Goal: Task Accomplishment & Management: Complete application form

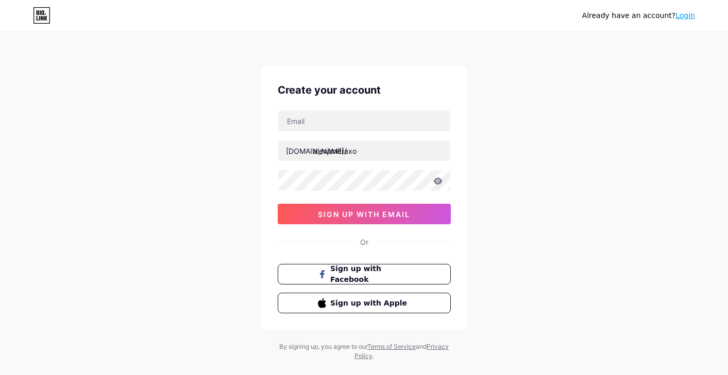
click at [384, 127] on input "text" at bounding box center [364, 121] width 172 height 21
type input "[EMAIL_ADDRESS][DOMAIN_NAME]"
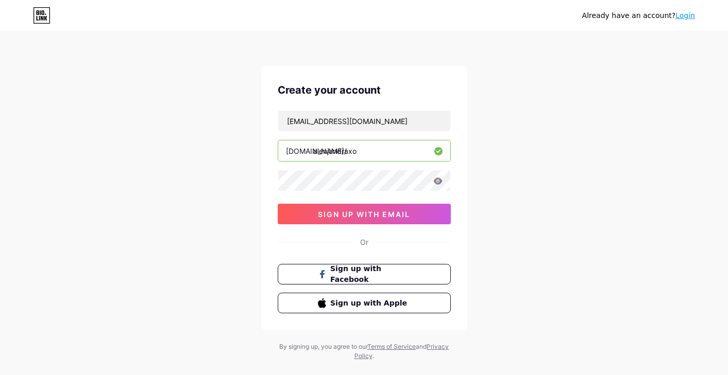
click at [436, 182] on icon at bounding box center [437, 181] width 9 height 7
click at [438, 182] on icon at bounding box center [437, 181] width 9 height 7
click at [364, 209] on button "sign up with email" at bounding box center [364, 214] width 173 height 21
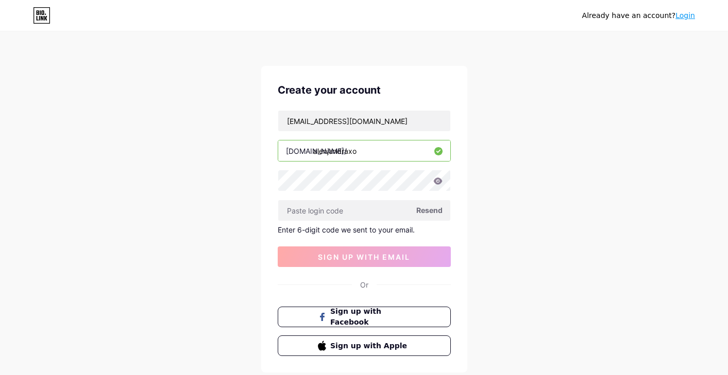
click at [423, 210] on span "Resend" at bounding box center [429, 210] width 26 height 11
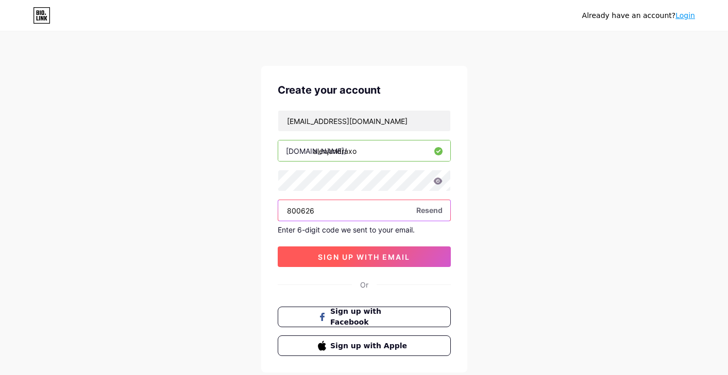
type input "800626"
click at [331, 255] on span "sign up with email" at bounding box center [364, 257] width 92 height 9
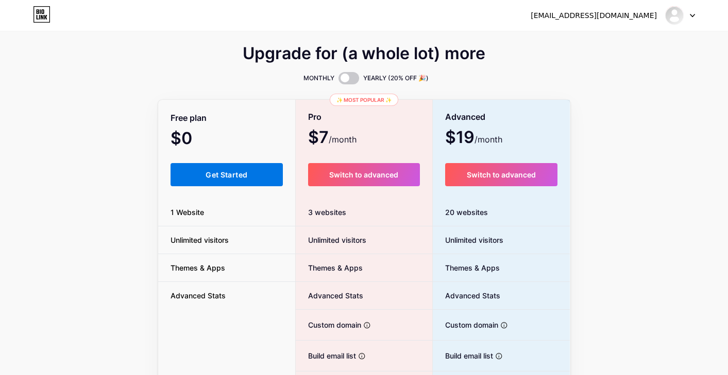
click at [252, 168] on button "Get Started" at bounding box center [226, 174] width 113 height 23
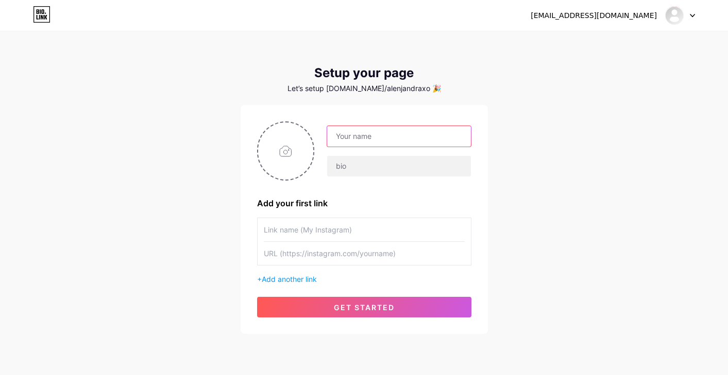
click at [371, 138] on input "text" at bounding box center [398, 136] width 143 height 21
type input "alenjandra"
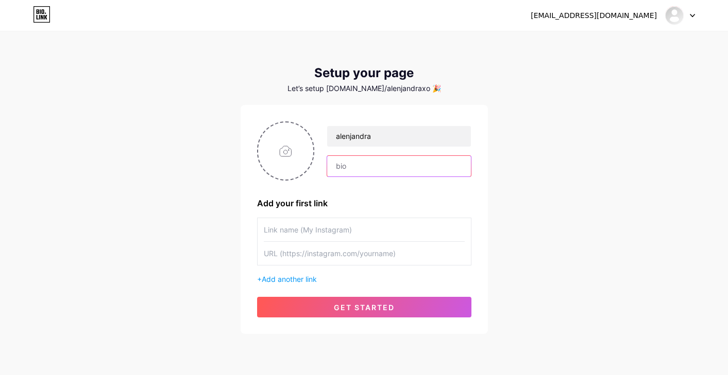
click at [343, 174] on input "text" at bounding box center [398, 166] width 143 height 21
paste input "Massage table or bed? I do both."
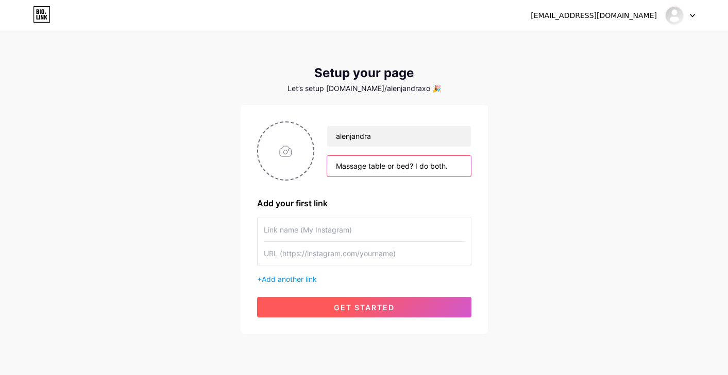
type input "Massage table or bed? I do both."
click at [347, 304] on span "get started" at bounding box center [364, 307] width 61 height 9
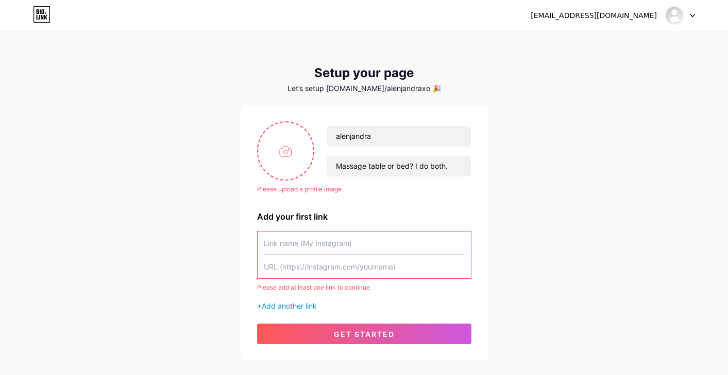
click at [308, 185] on div "Please upload a profile image" at bounding box center [364, 189] width 214 height 9
click at [295, 159] on input "file" at bounding box center [286, 151] width 56 height 57
type input "C:\fakepath\0ef24f3f-5d80-45e0-81f1-1ac710576857.jpg"
click at [360, 249] on input "text" at bounding box center [364, 243] width 201 height 23
click at [314, 267] on input "text" at bounding box center [364, 266] width 201 height 23
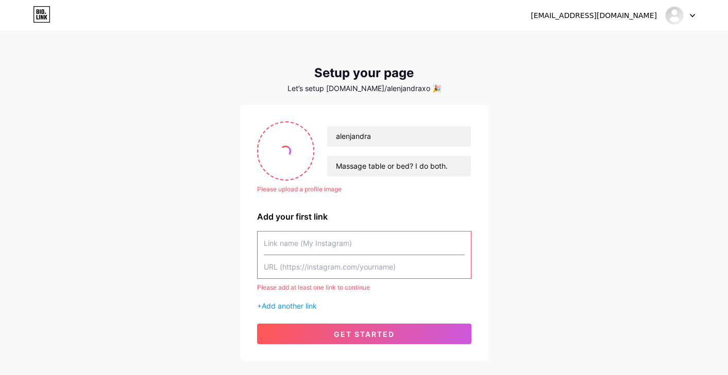
paste input "[URL][DOMAIN_NAME]"
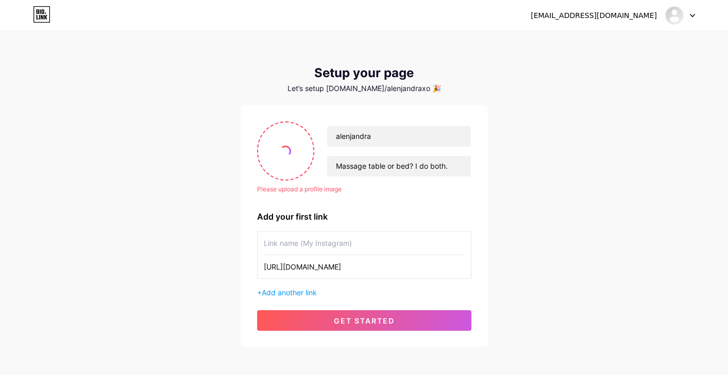
type input "[URL][DOMAIN_NAME]"
click at [304, 239] on input "text" at bounding box center [364, 243] width 201 height 23
click at [264, 245] on input "🤍 onlyfans" at bounding box center [364, 243] width 201 height 23
click at [358, 242] on input "my onlyfans🤍 onlyfans" at bounding box center [364, 243] width 201 height 23
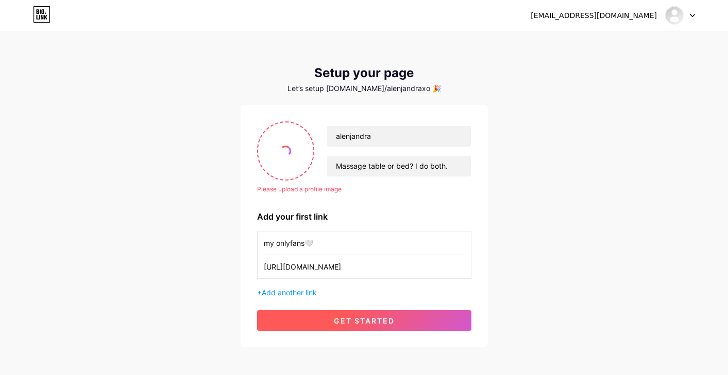
type input "my onlyfans🤍"
click at [353, 320] on span "get started" at bounding box center [364, 321] width 61 height 9
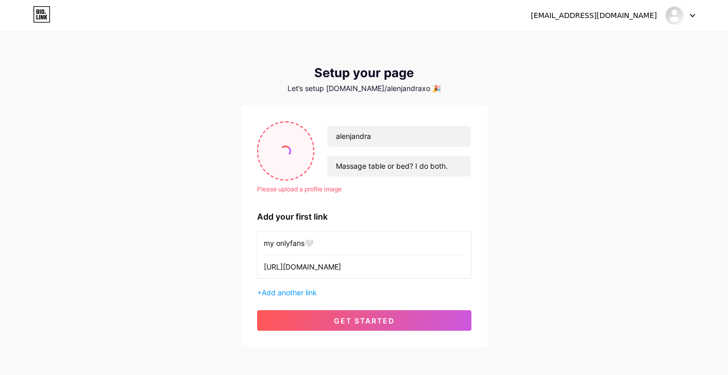
click at [288, 165] on input "file" at bounding box center [286, 151] width 56 height 57
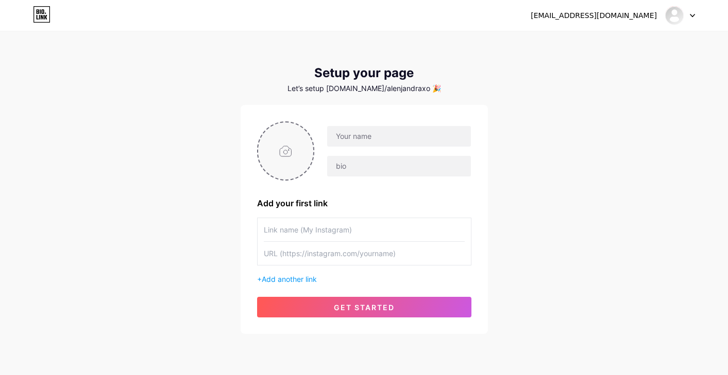
click at [293, 164] on input "file" at bounding box center [286, 151] width 56 height 57
type input "C:\fakepath\IMG_2682.JPG"
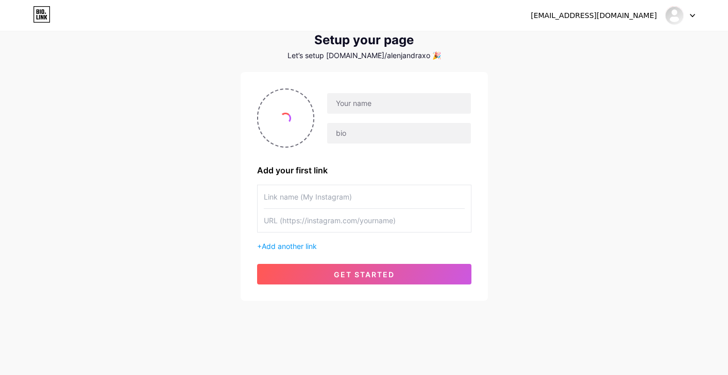
scroll to position [8, 0]
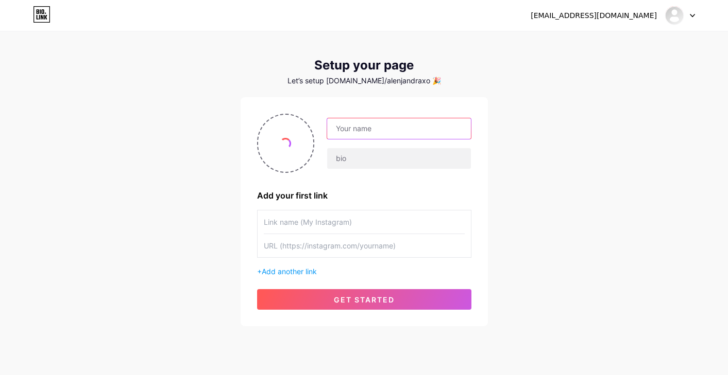
click at [364, 133] on input "text" at bounding box center [398, 128] width 143 height 21
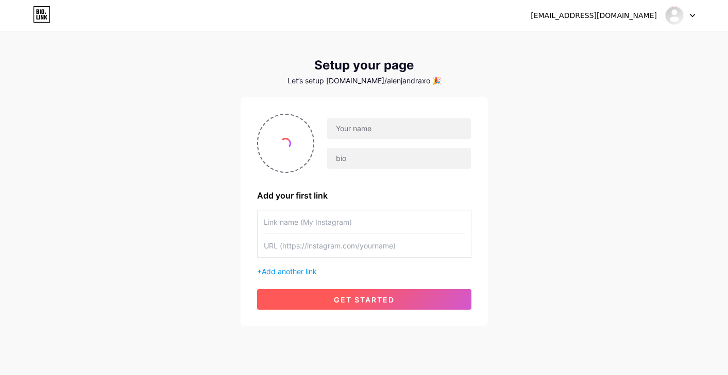
click at [330, 309] on button "get started" at bounding box center [364, 299] width 214 height 21
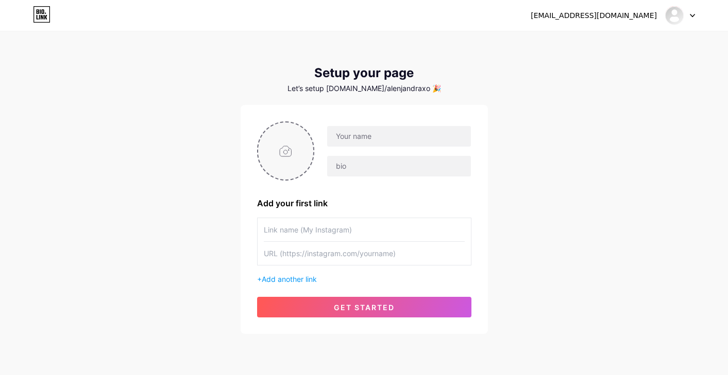
click at [281, 156] on input "file" at bounding box center [286, 151] width 56 height 57
type input "C:\fakepath\IMG_2682.JPG"
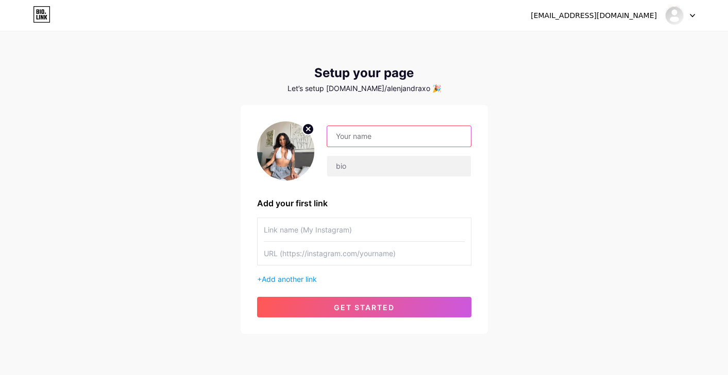
click at [386, 132] on input "text" at bounding box center [398, 136] width 143 height 21
type input "alenjandra"
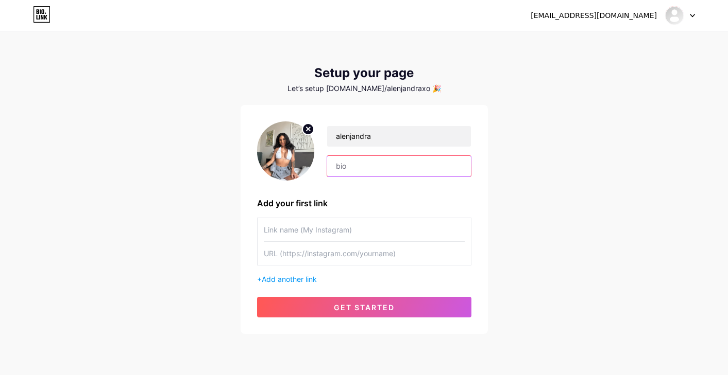
click at [352, 169] on input "text" at bounding box center [398, 166] width 143 height 21
paste input "[URL][DOMAIN_NAME]"
type input "[URL][DOMAIN_NAME]"
drag, startPoint x: 467, startPoint y: 167, endPoint x: 311, endPoint y: 164, distance: 155.5
click at [311, 164] on div "alenjandra [URL][DOMAIN_NAME]" at bounding box center [364, 151] width 214 height 59
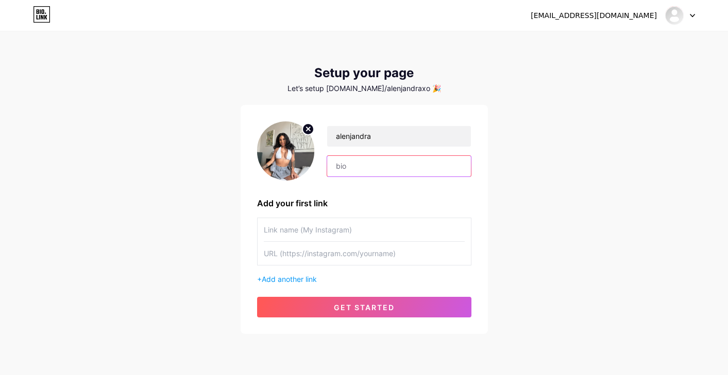
paste input "Massage table or bed? I do both."
type input "Massage table or bed? I do both."
click at [321, 258] on input "text" at bounding box center [364, 253] width 201 height 23
click at [339, 251] on input "text" at bounding box center [364, 253] width 201 height 23
paste input "[URL][DOMAIN_NAME]"
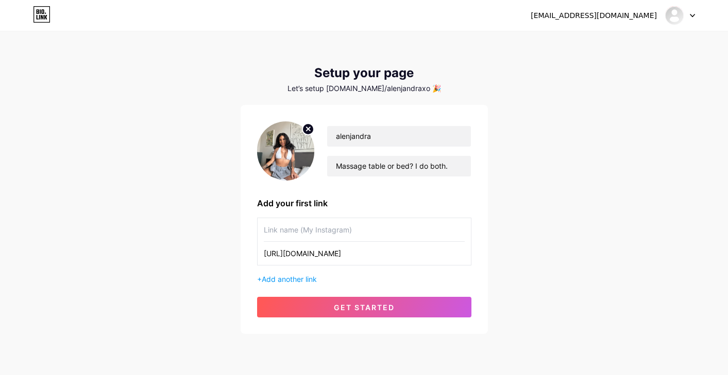
type input "[URL][DOMAIN_NAME]"
click at [319, 232] on input "text" at bounding box center [364, 229] width 201 height 23
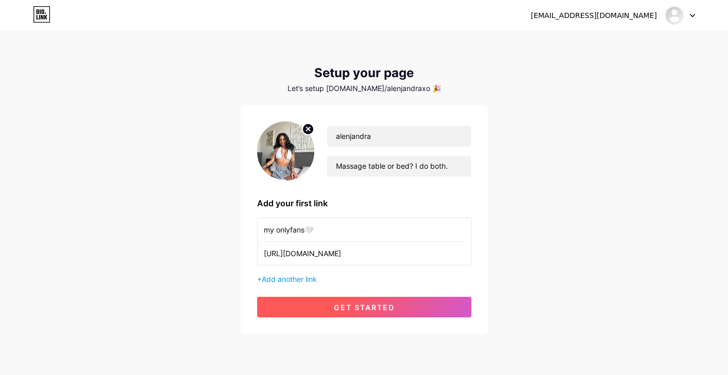
type input "my onlyfans🤍"
click at [340, 313] on button "get started" at bounding box center [364, 307] width 214 height 21
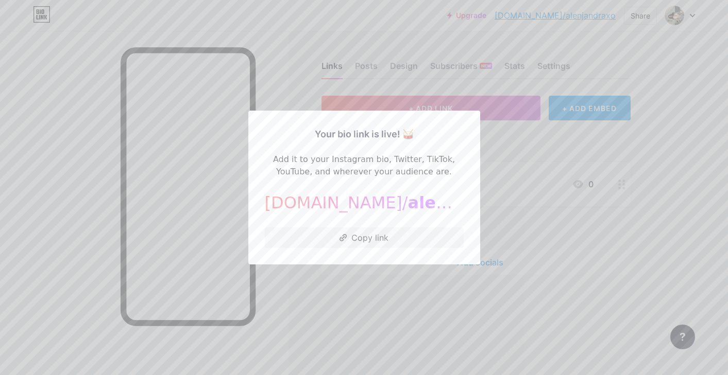
click at [386, 75] on div at bounding box center [364, 187] width 728 height 375
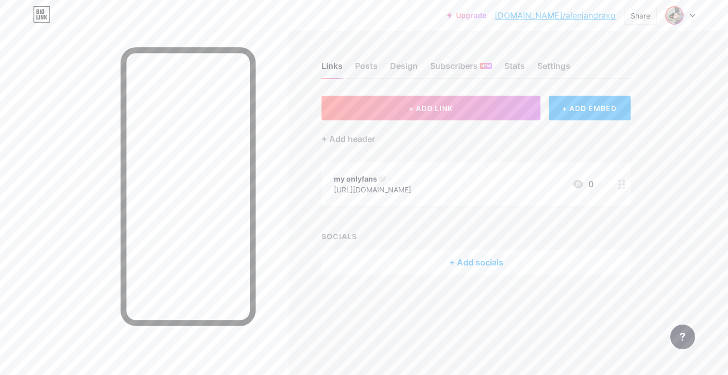
click at [677, 10] on img at bounding box center [674, 15] width 16 height 16
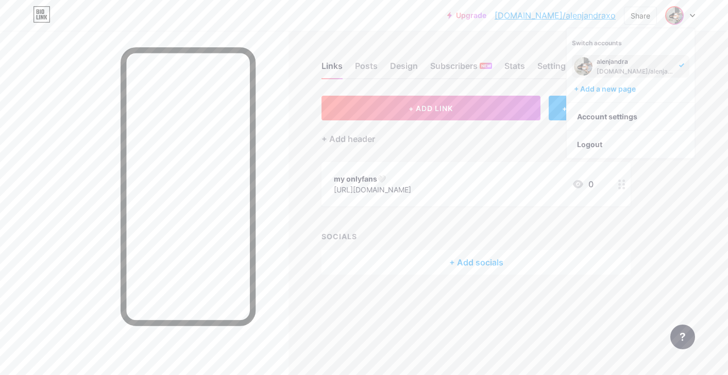
click at [540, 78] on div "Links Posts Design Subscribers NEW Stats Settings" at bounding box center [475, 61] width 309 height 36
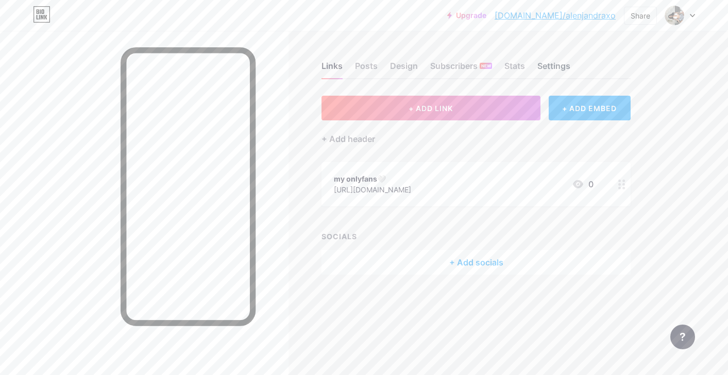
click at [558, 64] on div "Settings" at bounding box center [553, 69] width 33 height 19
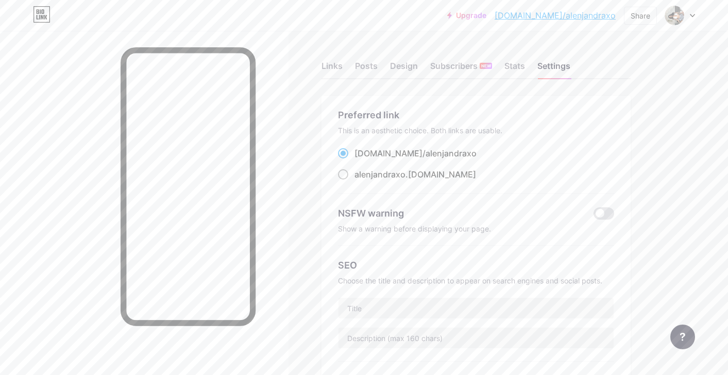
click at [344, 178] on span at bounding box center [343, 174] width 10 height 10
click at [354, 181] on input "alenjandraxo .[DOMAIN_NAME]" at bounding box center [357, 184] width 7 height 7
radio input "true"
click at [412, 66] on div "Design" at bounding box center [404, 69] width 28 height 19
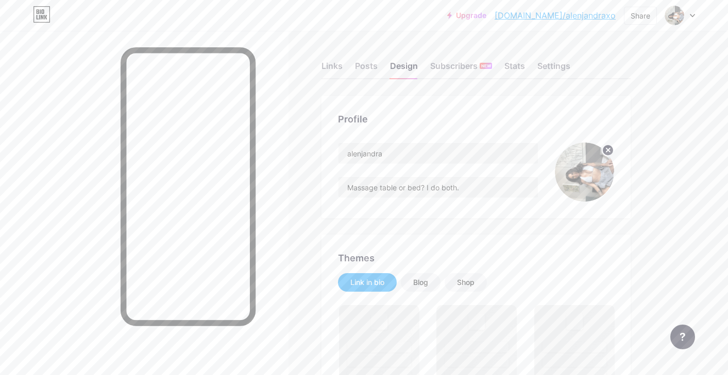
click at [574, 186] on img at bounding box center [584, 172] width 59 height 59
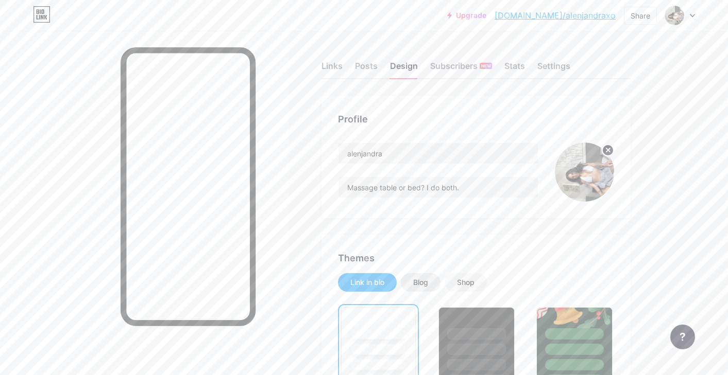
click at [416, 285] on div "Blog" at bounding box center [420, 283] width 15 height 10
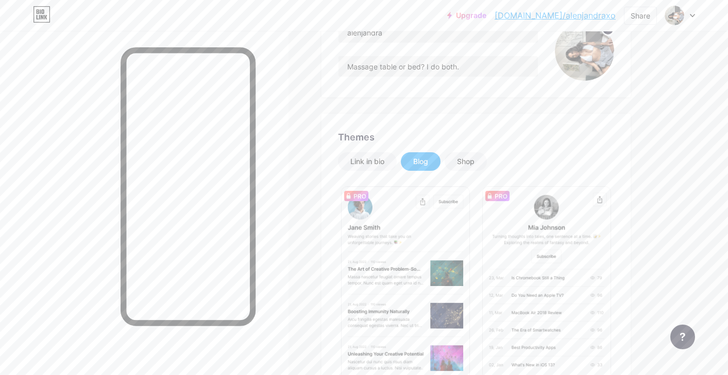
scroll to position [191, 0]
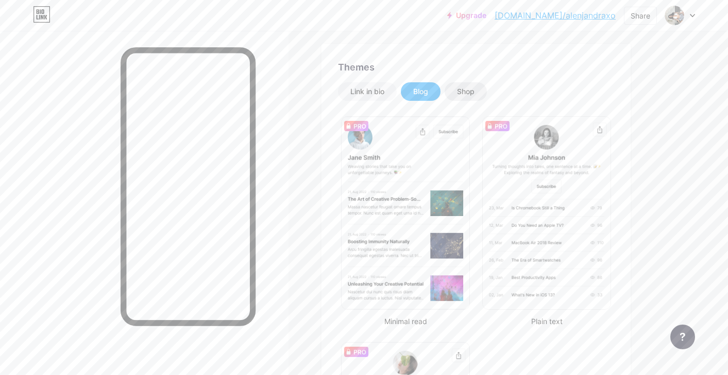
click at [473, 95] on div "Shop" at bounding box center [466, 92] width 18 height 10
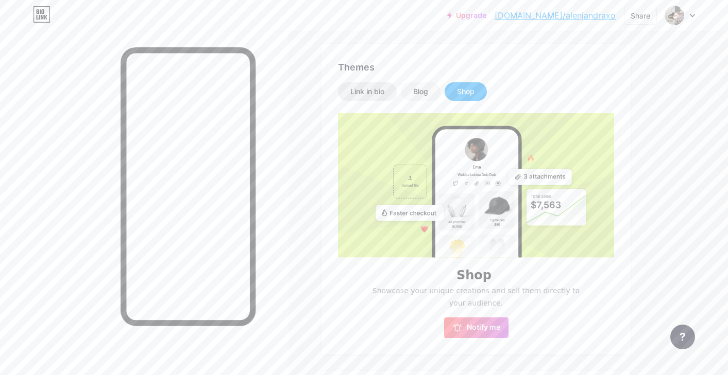
click at [381, 94] on div "Link in bio" at bounding box center [367, 92] width 34 height 10
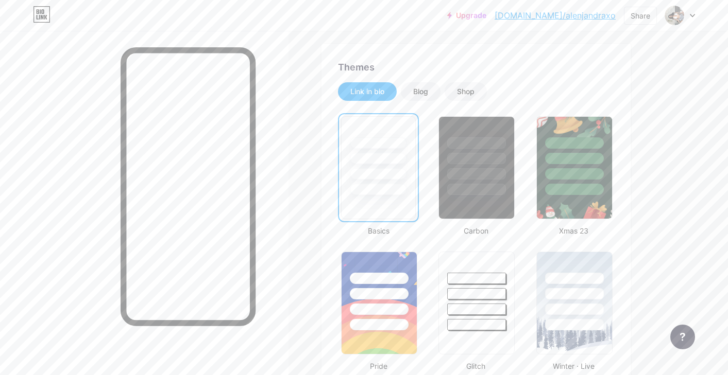
scroll to position [0, 0]
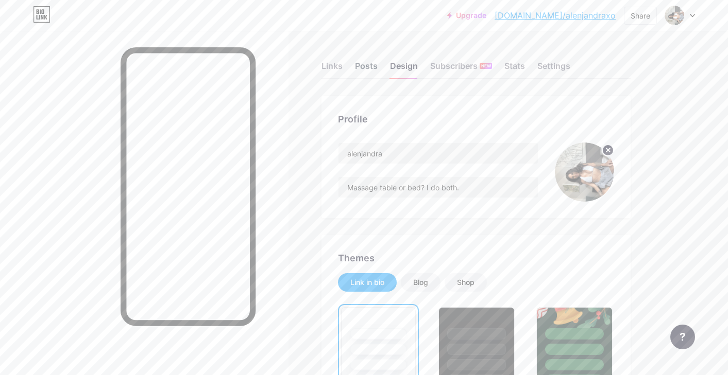
click at [368, 70] on div "Posts" at bounding box center [366, 69] width 23 height 19
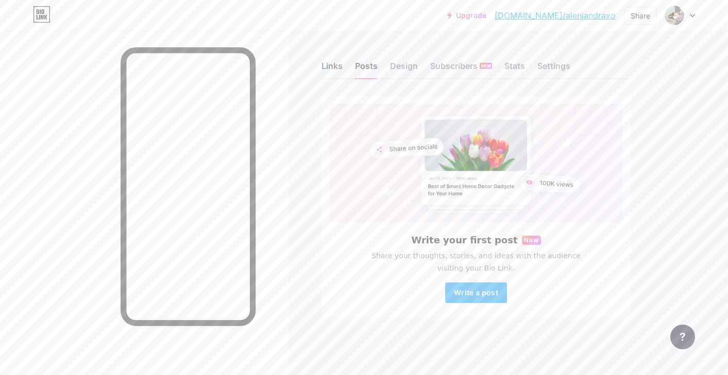
click at [335, 64] on div "Links" at bounding box center [331, 69] width 21 height 19
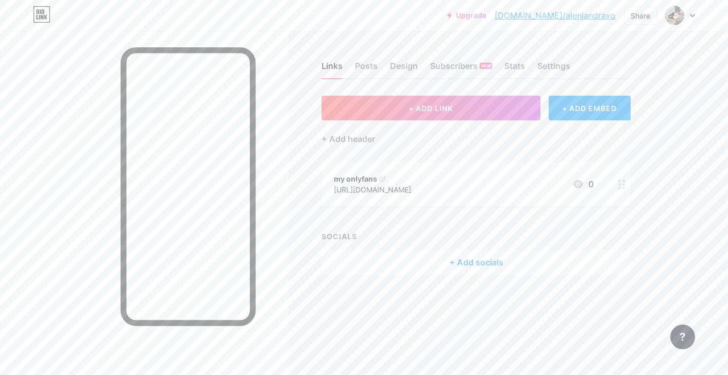
click at [623, 191] on div at bounding box center [622, 184] width 18 height 44
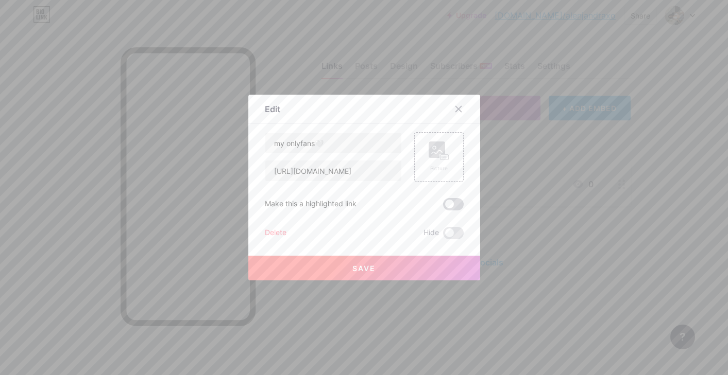
click at [450, 203] on span at bounding box center [453, 204] width 21 height 12
click at [443, 207] on input "checkbox" at bounding box center [443, 207] width 0 height 0
click at [455, 206] on span at bounding box center [453, 204] width 21 height 12
click at [443, 207] on input "checkbox" at bounding box center [443, 207] width 0 height 0
click at [436, 156] on rect at bounding box center [436, 150] width 16 height 16
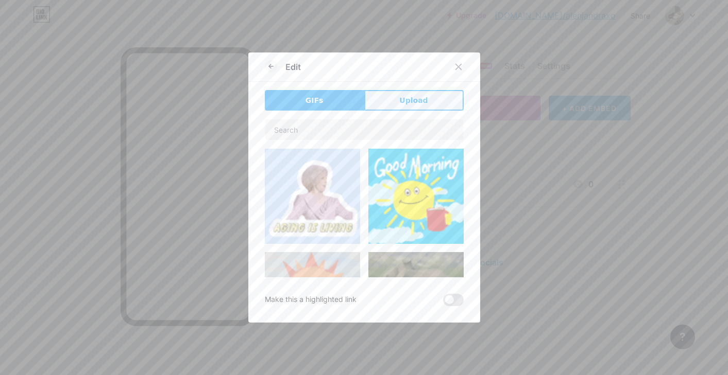
click at [406, 102] on span "Upload" at bounding box center [413, 100] width 28 height 11
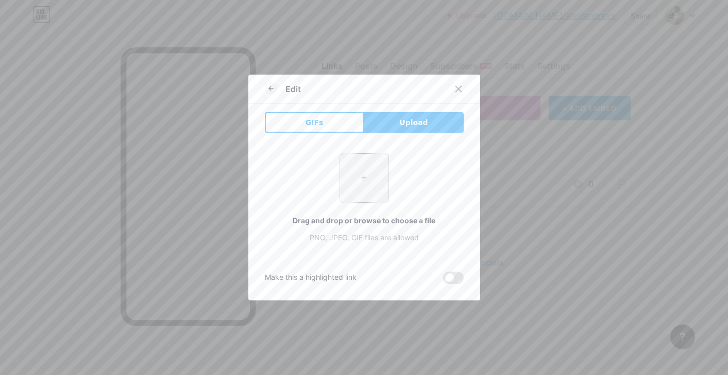
click at [361, 192] on input "file" at bounding box center [364, 178] width 48 height 48
type input "C:\fakepath\0ef24f3f-5d80-45e0-81f1-1ac710576857.jpg"
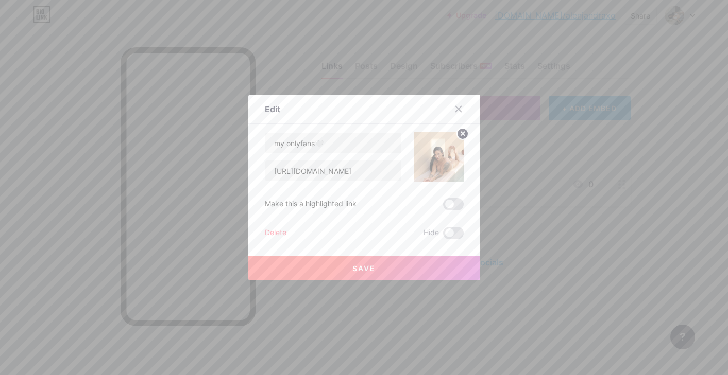
click at [425, 258] on button "Save" at bounding box center [364, 268] width 232 height 25
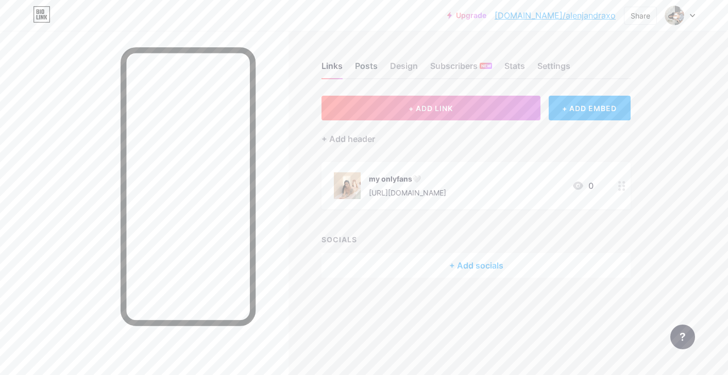
click at [369, 65] on div "Posts" at bounding box center [366, 69] width 23 height 19
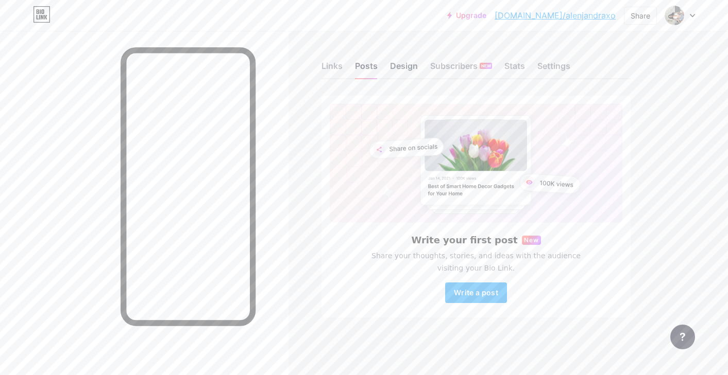
click at [409, 61] on div "Design" at bounding box center [404, 69] width 28 height 19
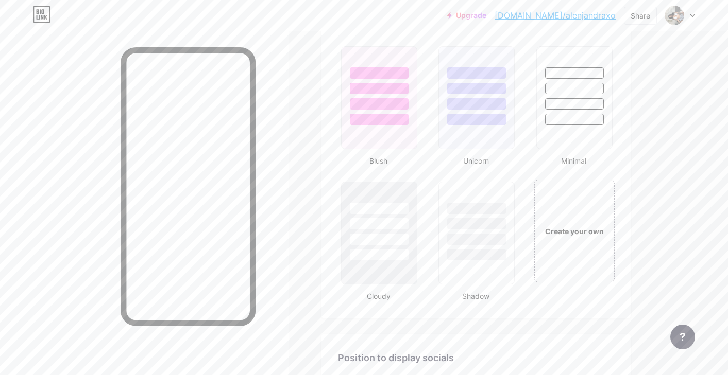
scroll to position [1082, 0]
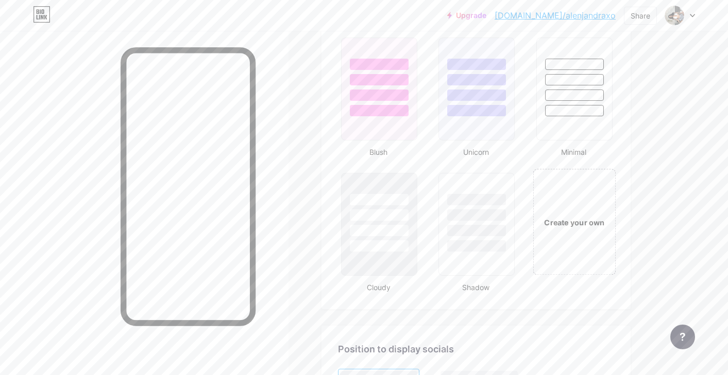
click at [567, 241] on div "Create your own" at bounding box center [573, 222] width 83 height 106
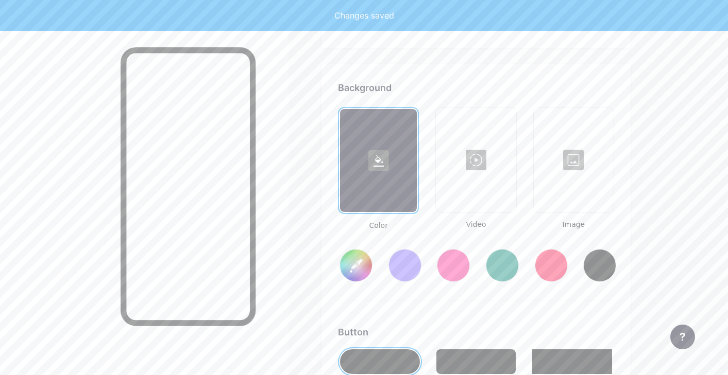
type input "#ffffff"
type input "#000000"
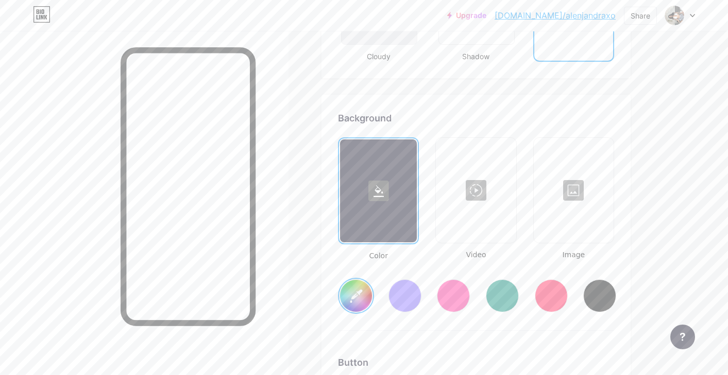
scroll to position [1315, 0]
click at [576, 202] on div at bounding box center [573, 188] width 78 height 103
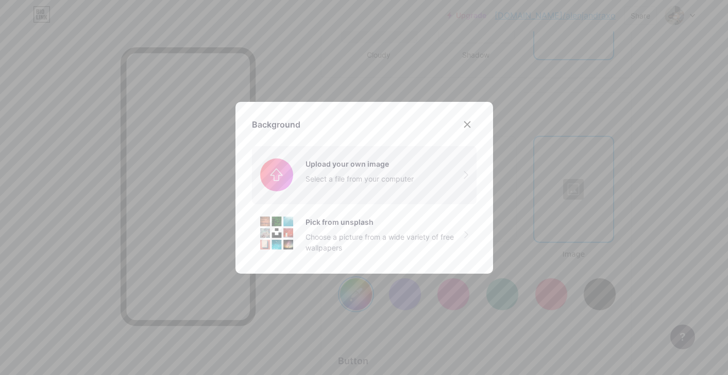
click at [383, 178] on input "file" at bounding box center [364, 175] width 225 height 58
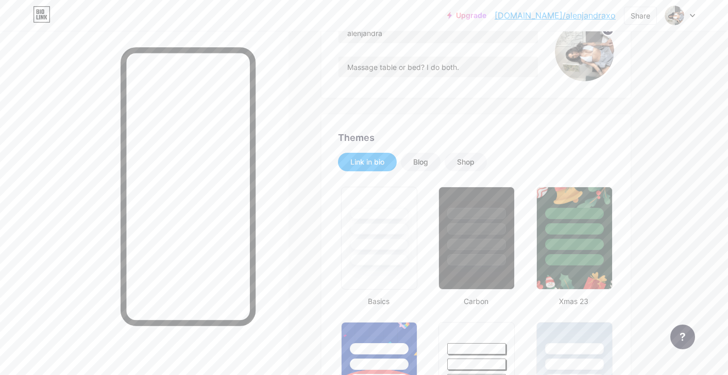
scroll to position [0, 0]
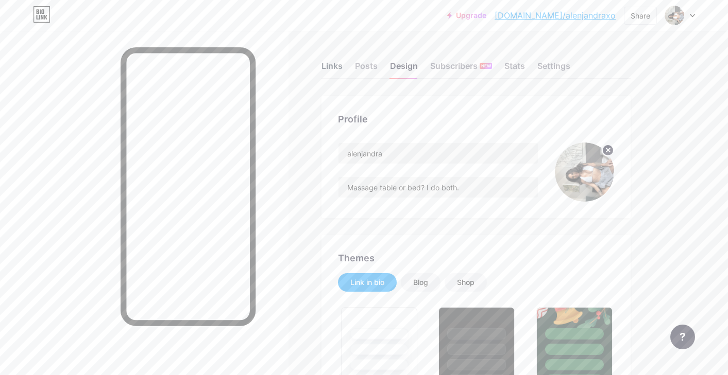
click at [341, 67] on div "Links" at bounding box center [331, 69] width 21 height 19
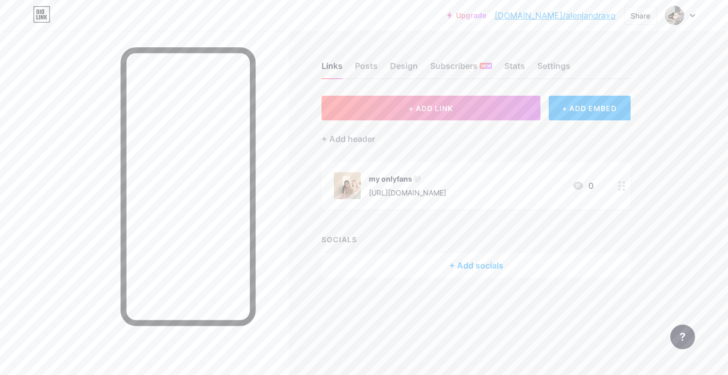
click at [617, 188] on div at bounding box center [622, 185] width 18 height 47
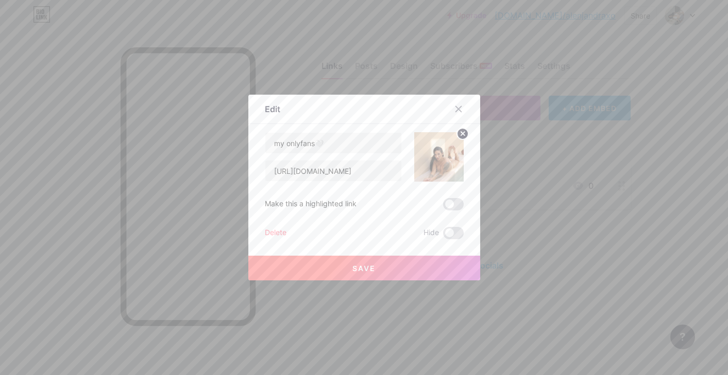
click at [462, 136] on circle at bounding box center [462, 133] width 11 height 11
click at [376, 267] on button "Save" at bounding box center [364, 268] width 232 height 25
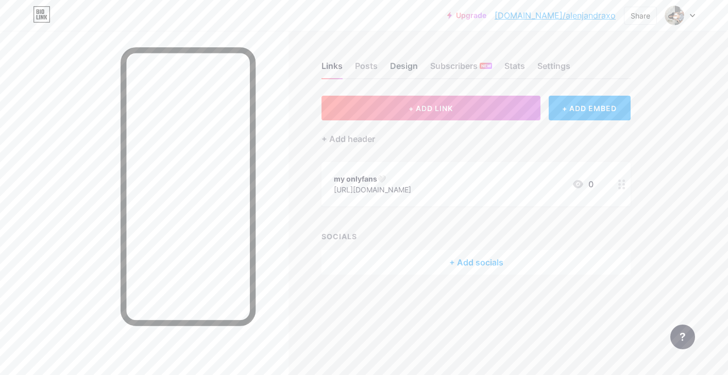
click at [410, 66] on div "Design" at bounding box center [404, 69] width 28 height 19
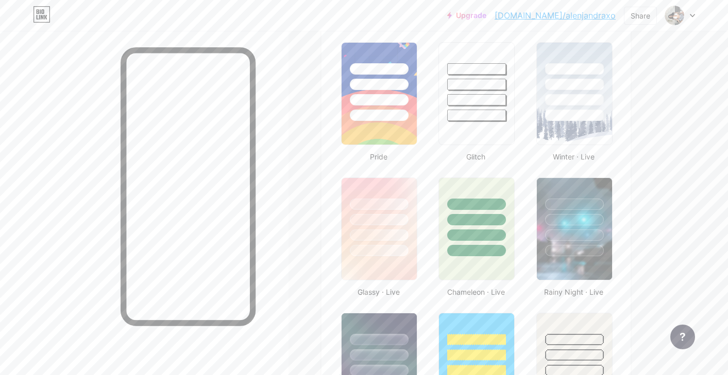
type input "#000000"
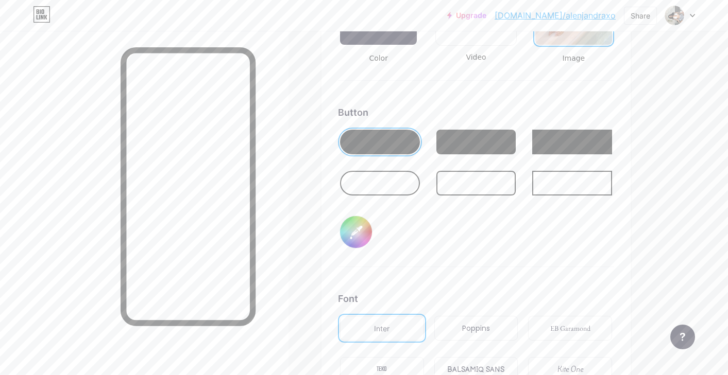
scroll to position [1508, 0]
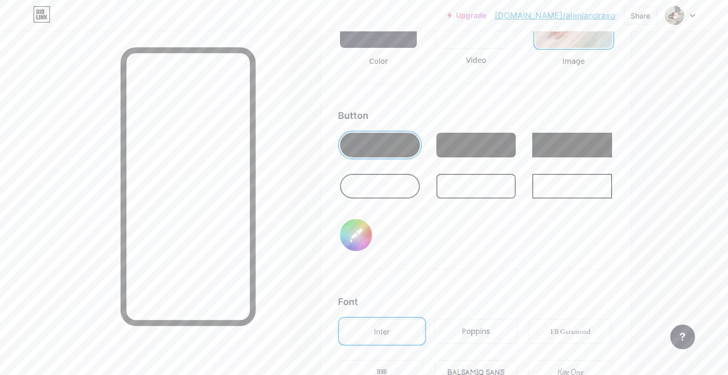
click at [406, 186] on div at bounding box center [380, 186] width 80 height 25
click at [394, 152] on div at bounding box center [380, 145] width 80 height 25
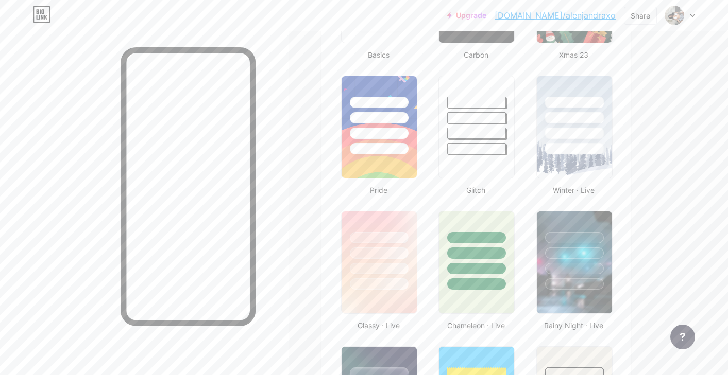
scroll to position [0, 0]
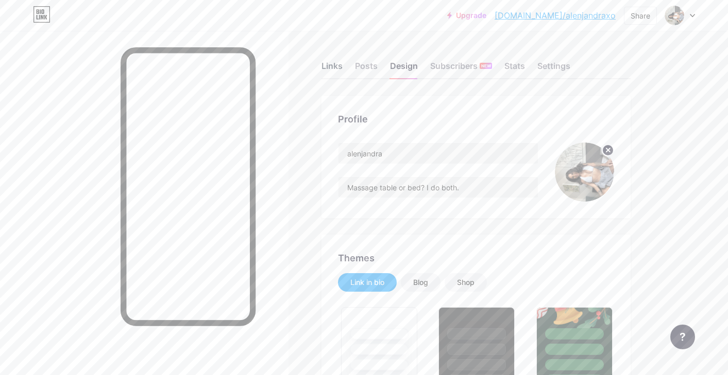
click at [340, 70] on div "Links" at bounding box center [331, 69] width 21 height 19
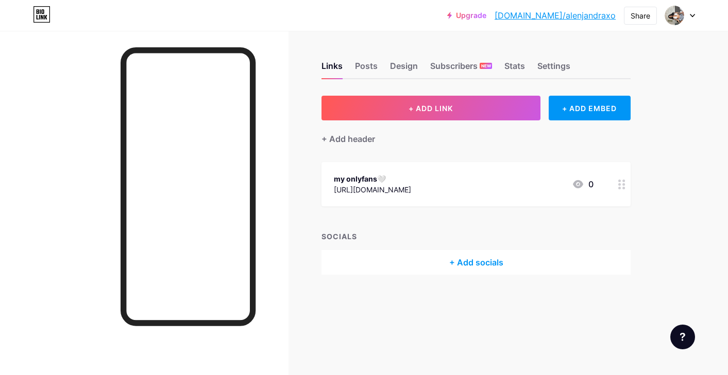
click at [411, 191] on div "[URL][DOMAIN_NAME]" at bounding box center [372, 189] width 77 height 11
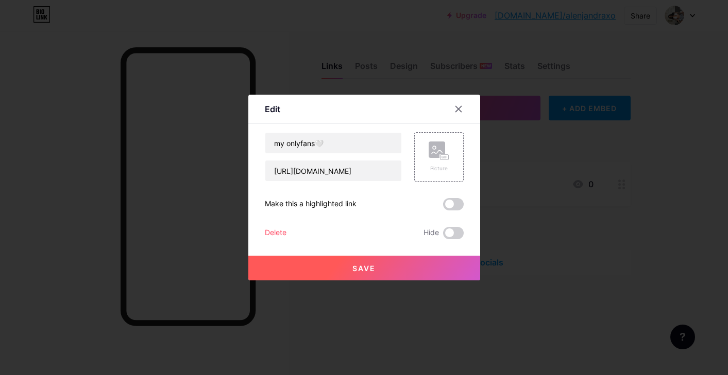
click at [383, 265] on button "Save" at bounding box center [364, 268] width 232 height 25
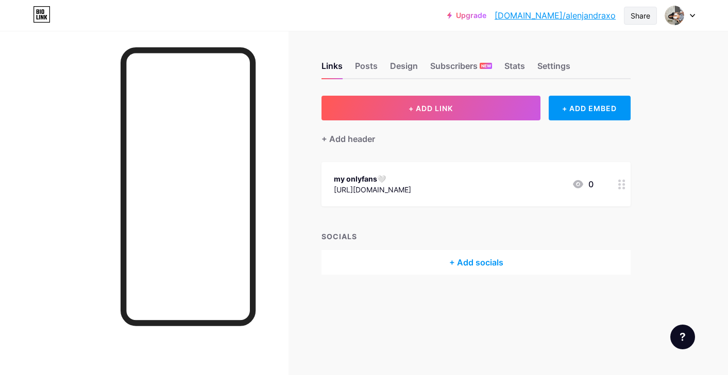
click at [652, 16] on div "Share" at bounding box center [640, 16] width 33 height 18
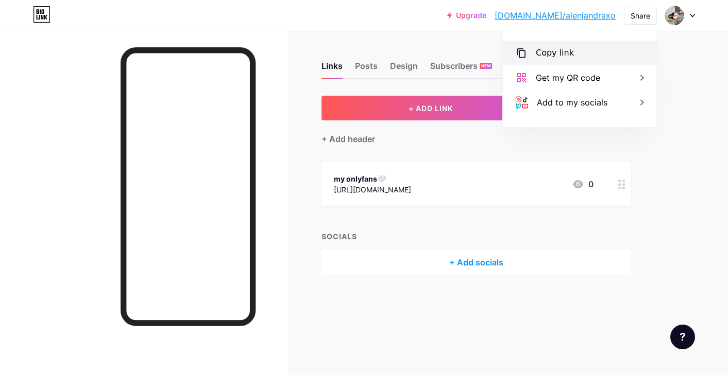
click at [600, 58] on div "Copy link" at bounding box center [579, 53] width 153 height 25
